Goal: Find specific page/section

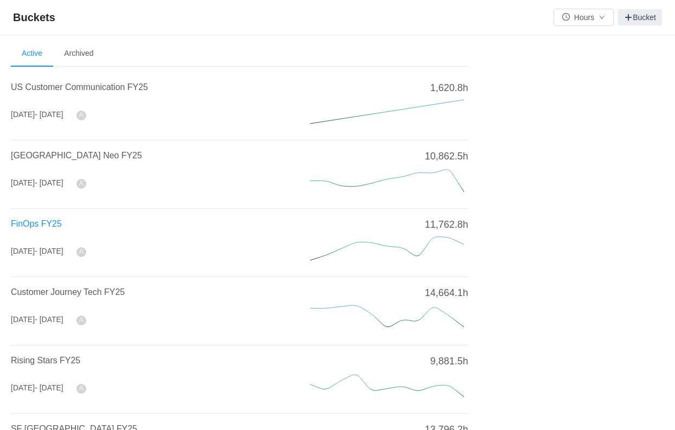
click at [37, 222] on span "FinOps FY25" at bounding box center [36, 223] width 51 height 9
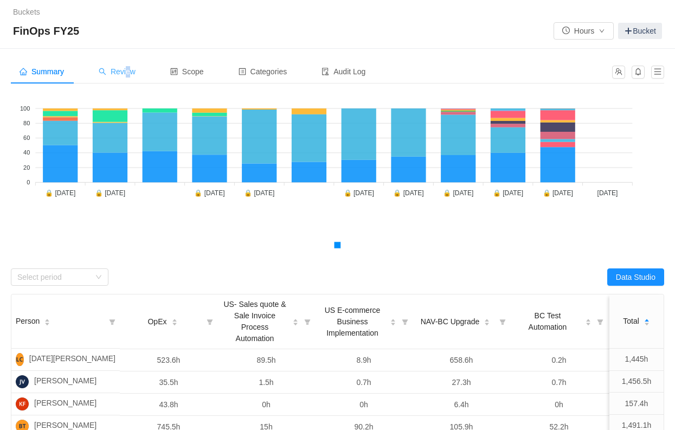
click at [126, 65] on div "Review" at bounding box center [117, 72] width 54 height 24
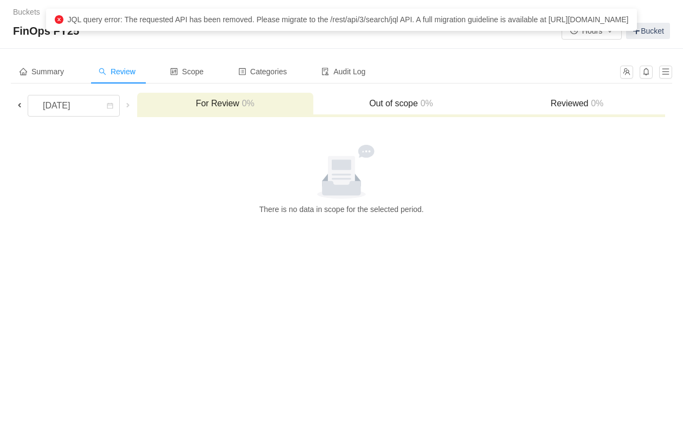
click at [111, 68] on span "Review" at bounding box center [117, 71] width 37 height 9
click at [44, 71] on span "Summary" at bounding box center [42, 71] width 44 height 9
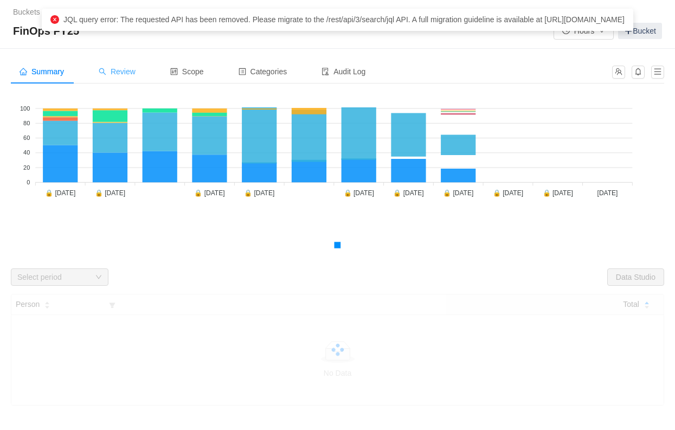
click at [136, 71] on span "Review" at bounding box center [117, 71] width 37 height 9
